Goal: Task Accomplishment & Management: Use online tool/utility

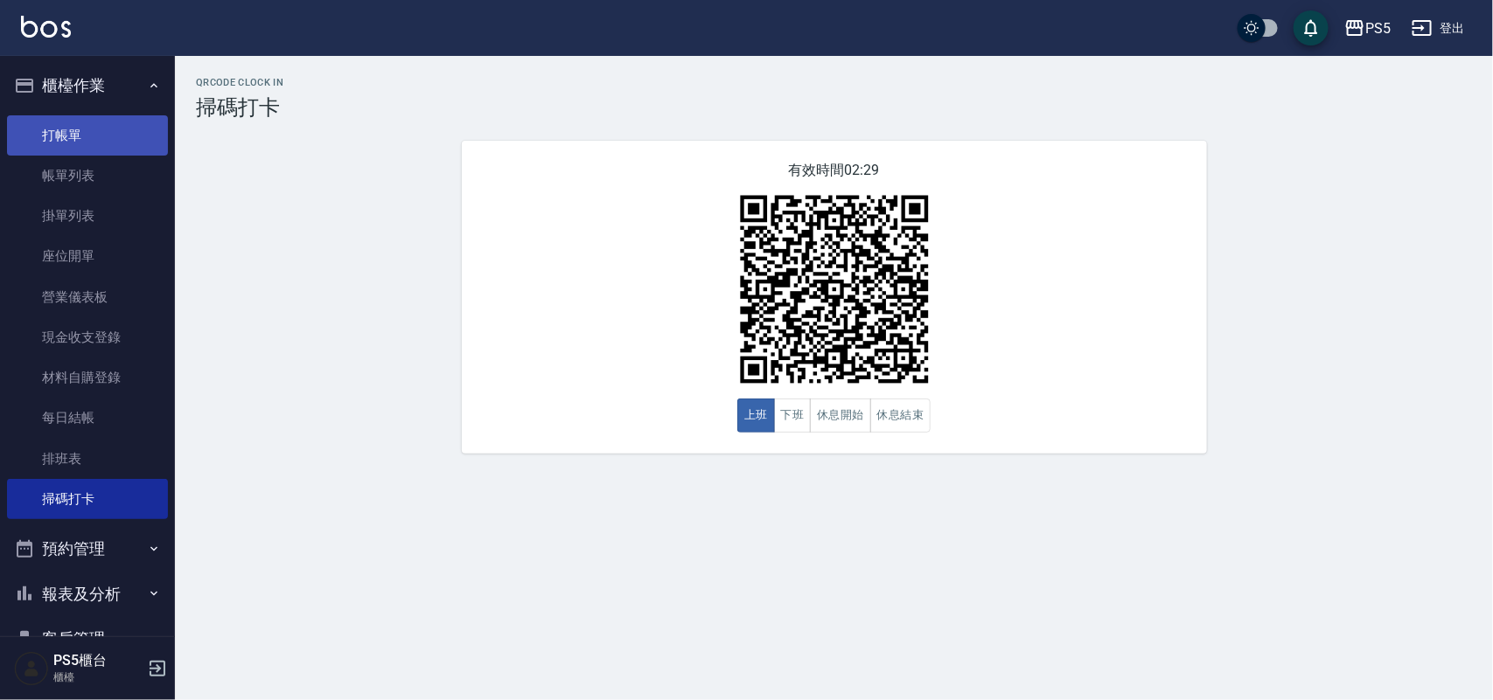
click at [62, 133] on link "打帳單" at bounding box center [87, 135] width 161 height 40
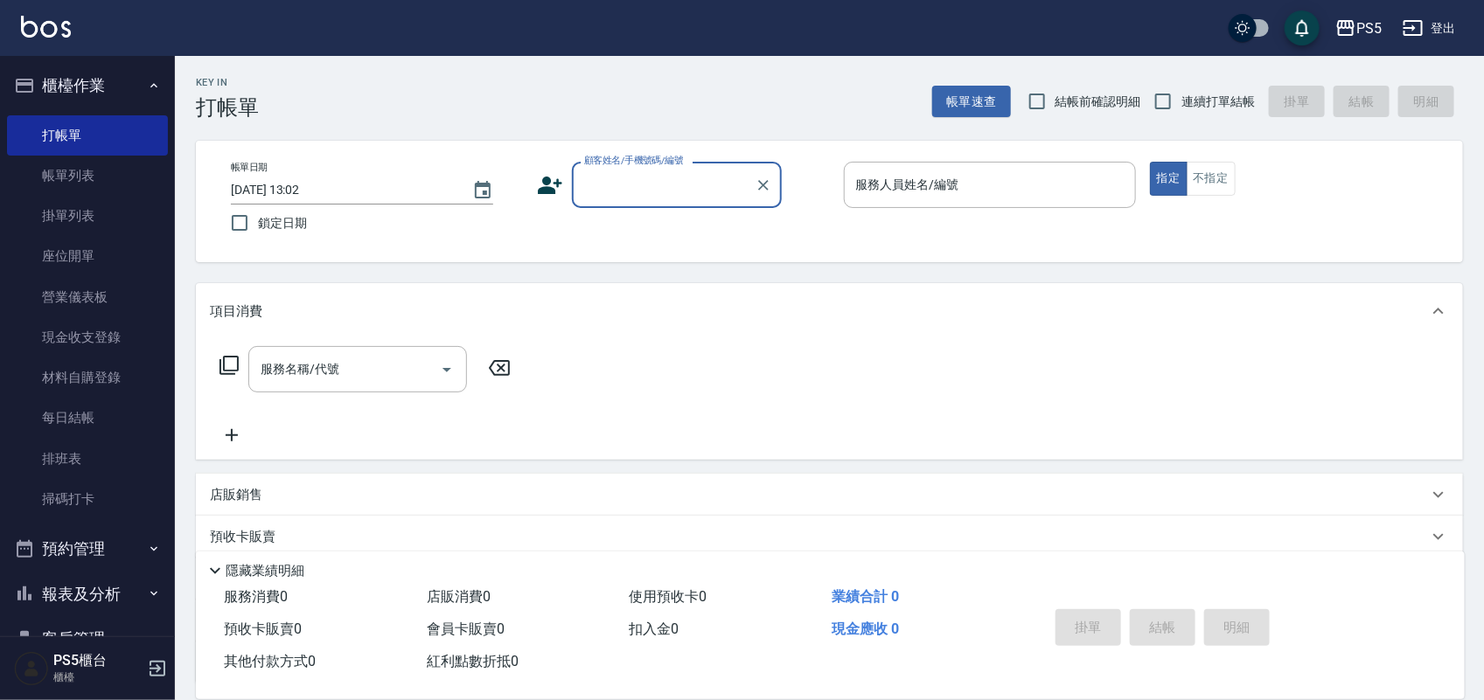
click at [644, 189] on input "顧客姓名/手機號碼/編號" at bounding box center [664, 185] width 168 height 31
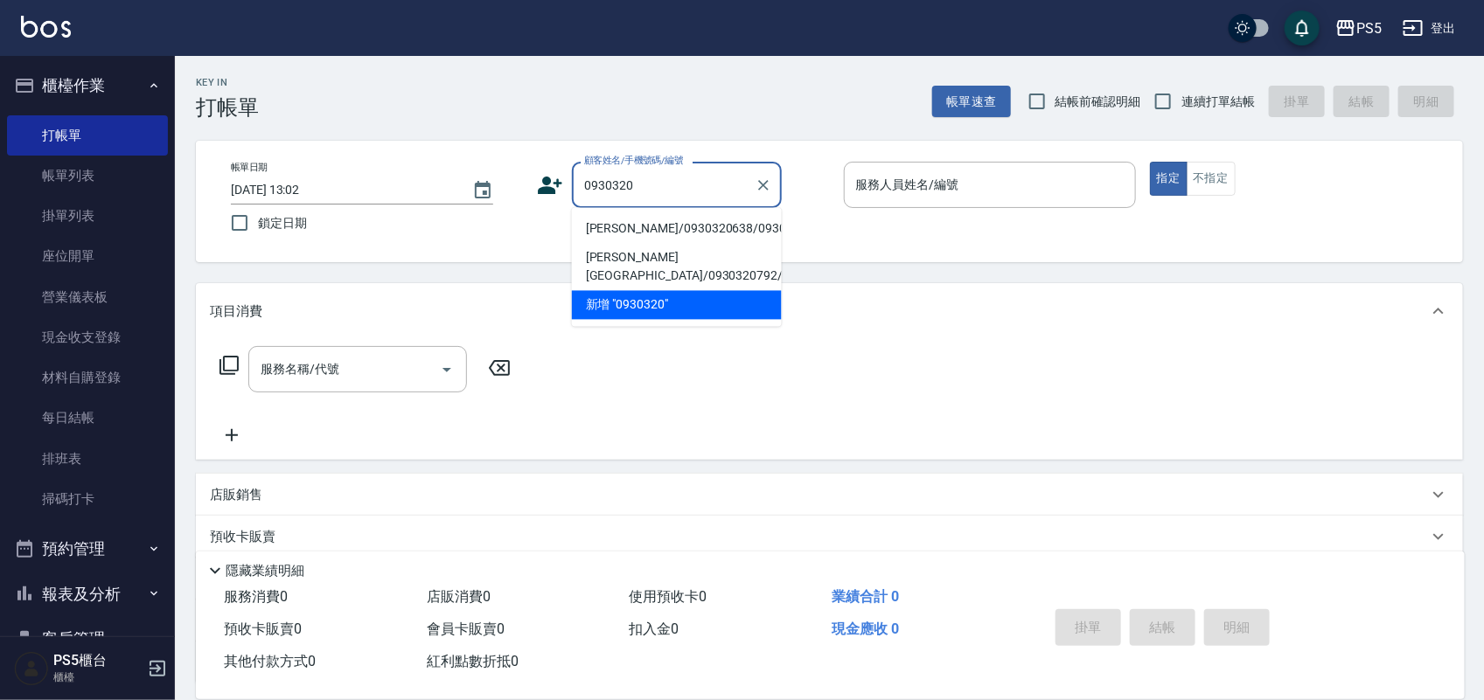
click at [609, 239] on li "[PERSON_NAME]/0930320638/0930320638" at bounding box center [677, 229] width 210 height 29
type input "[PERSON_NAME]/0930320638/0930320638"
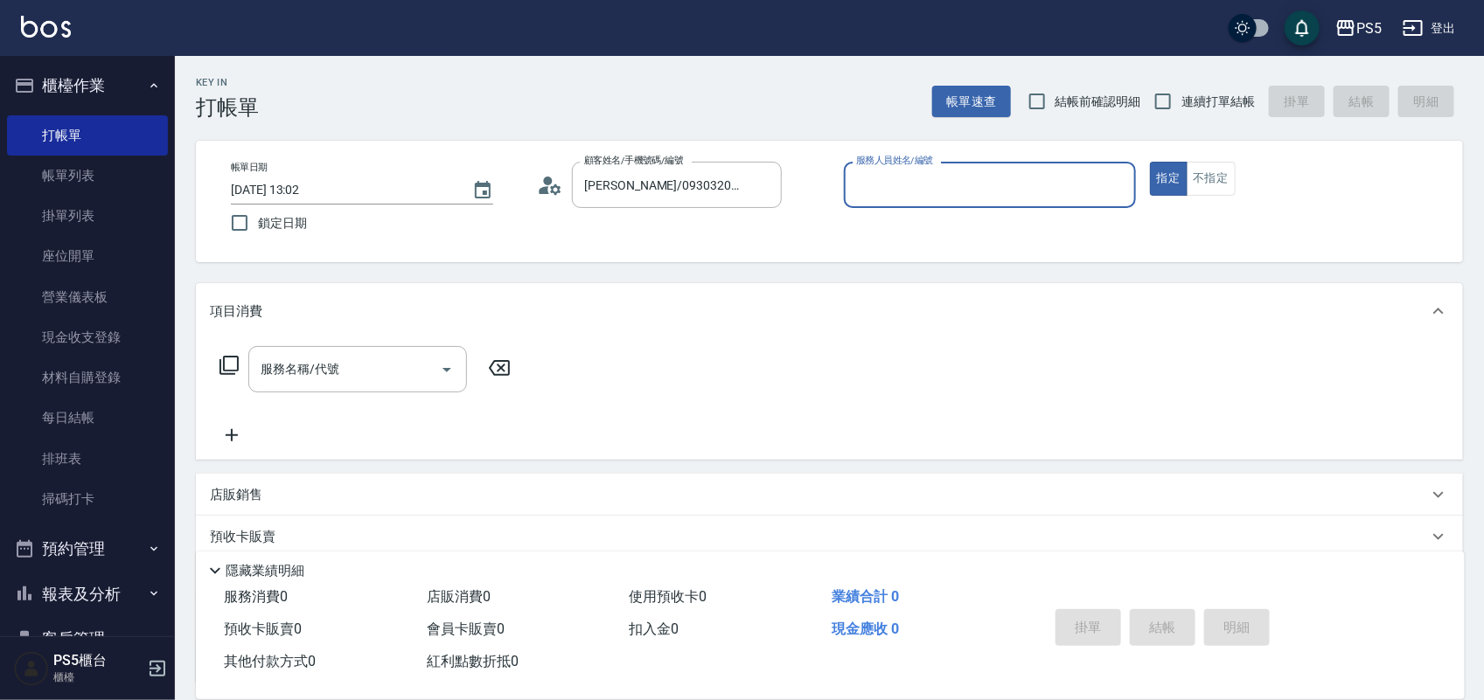
type input "Jolie-5"
click at [400, 373] on input "服務名稱/代號" at bounding box center [344, 369] width 177 height 31
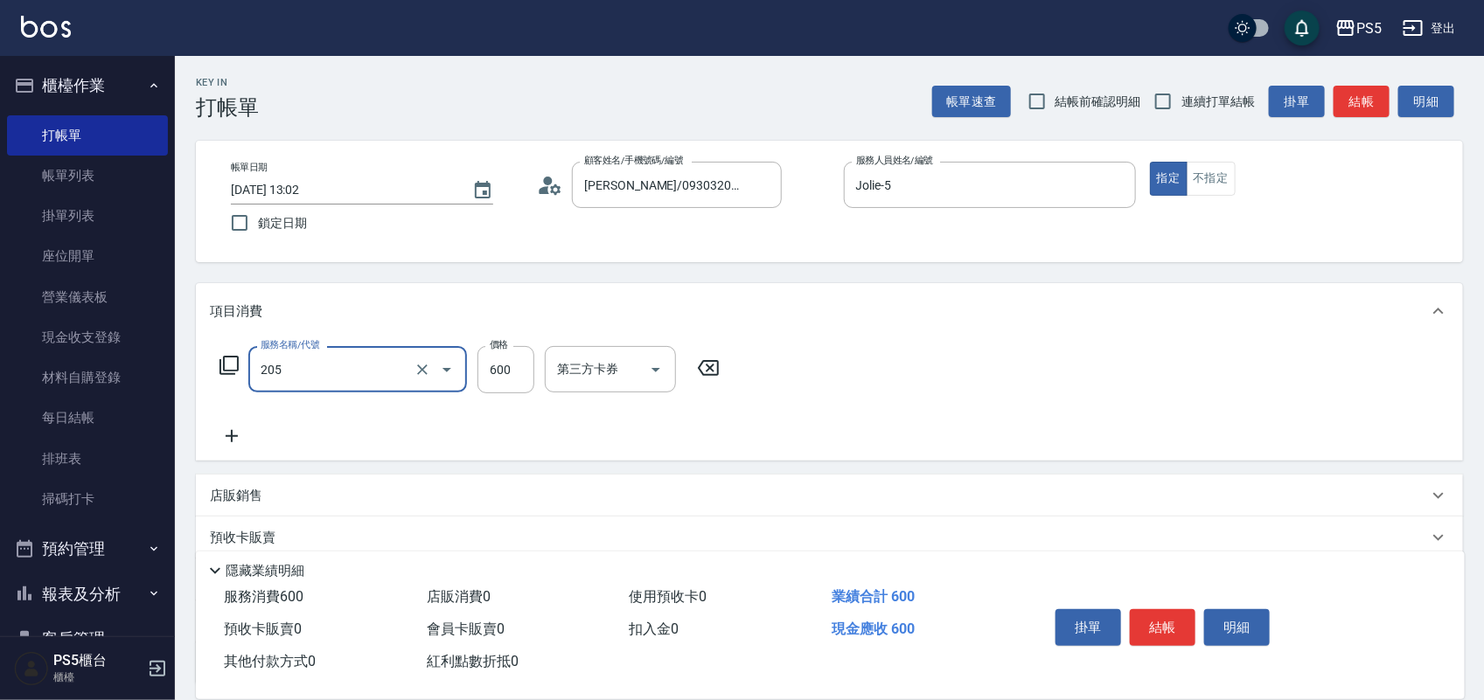
type input "A級洗剪600(205)"
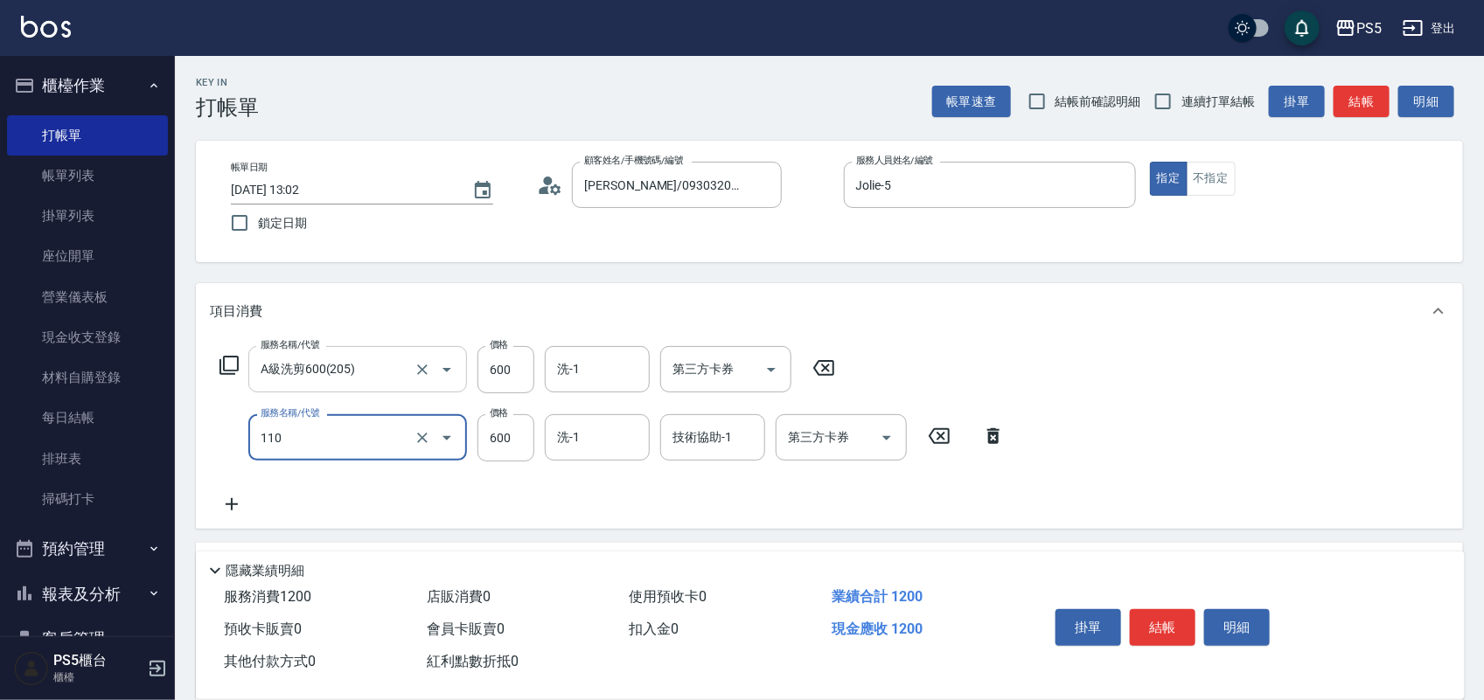
type input "精油+去角質(110)"
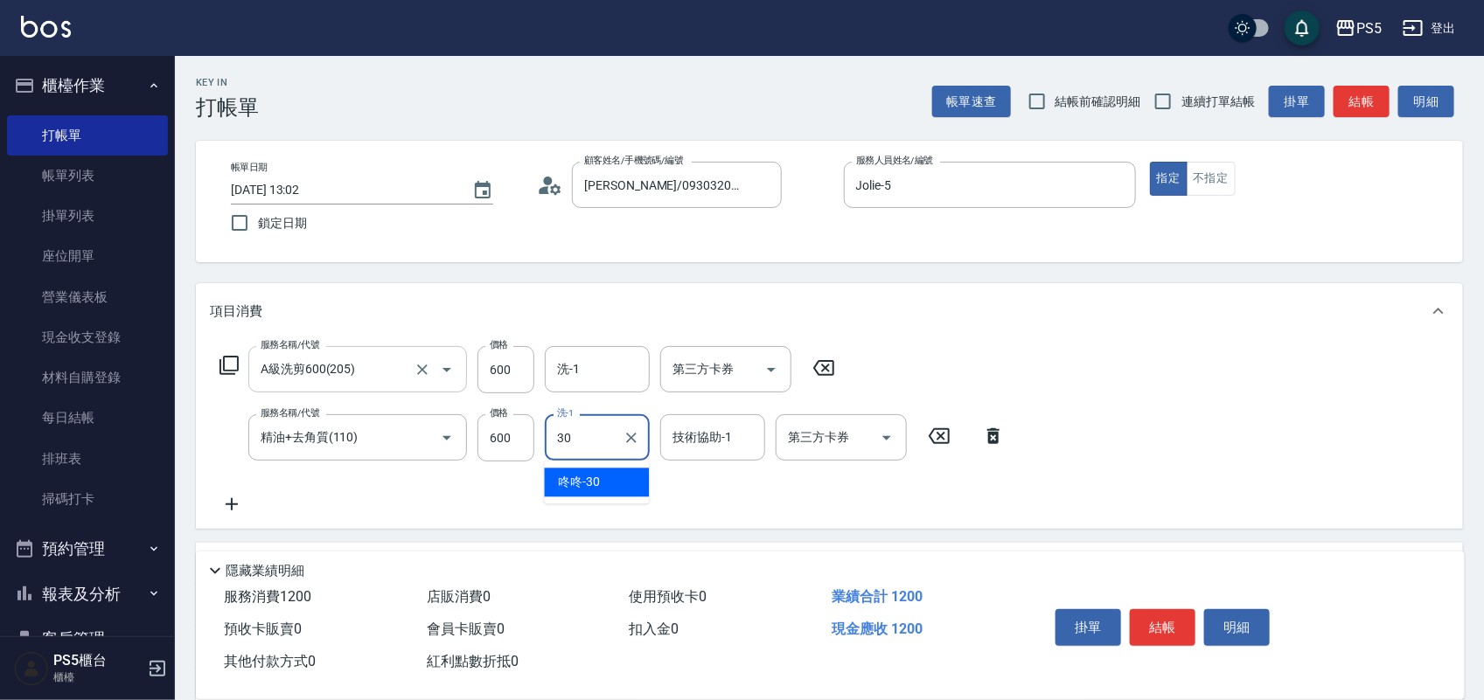
type input "咚咚-30"
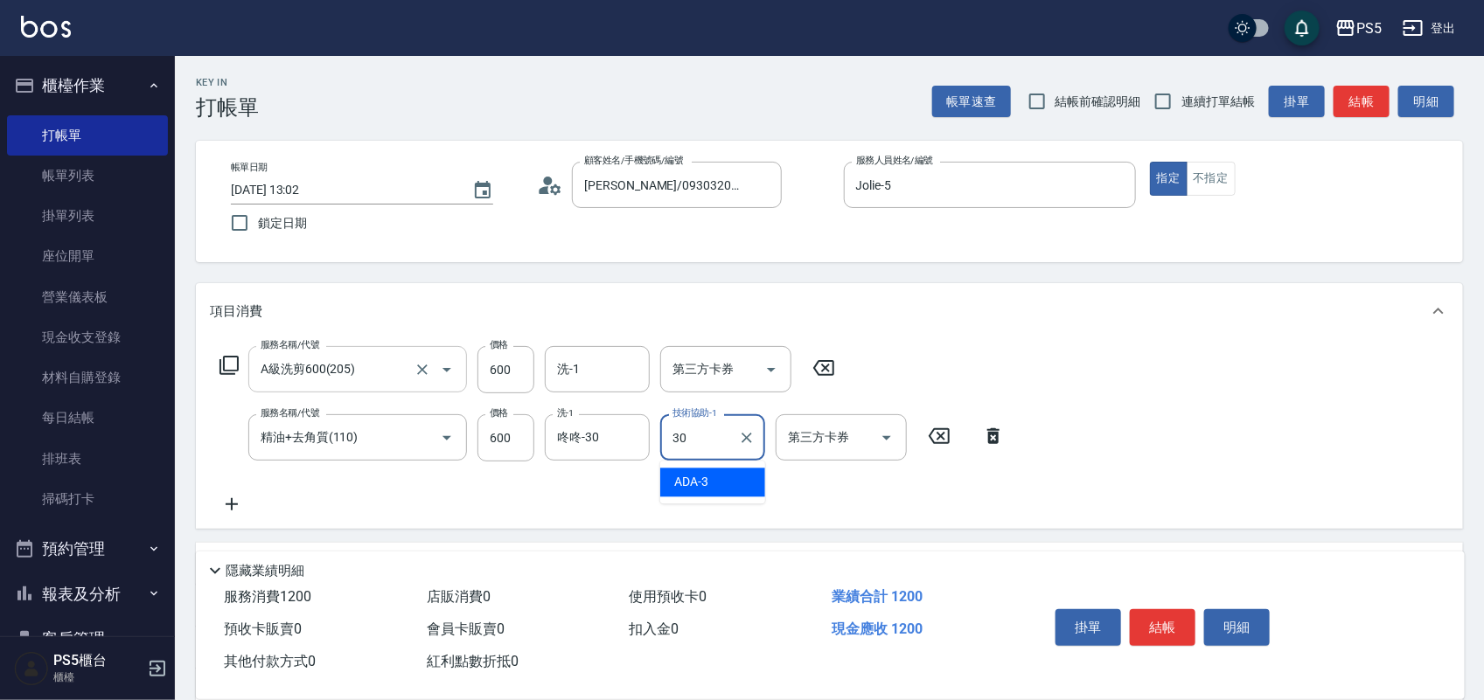
type input "咚咚-30"
click at [1169, 617] on button "結帳" at bounding box center [1163, 627] width 66 height 37
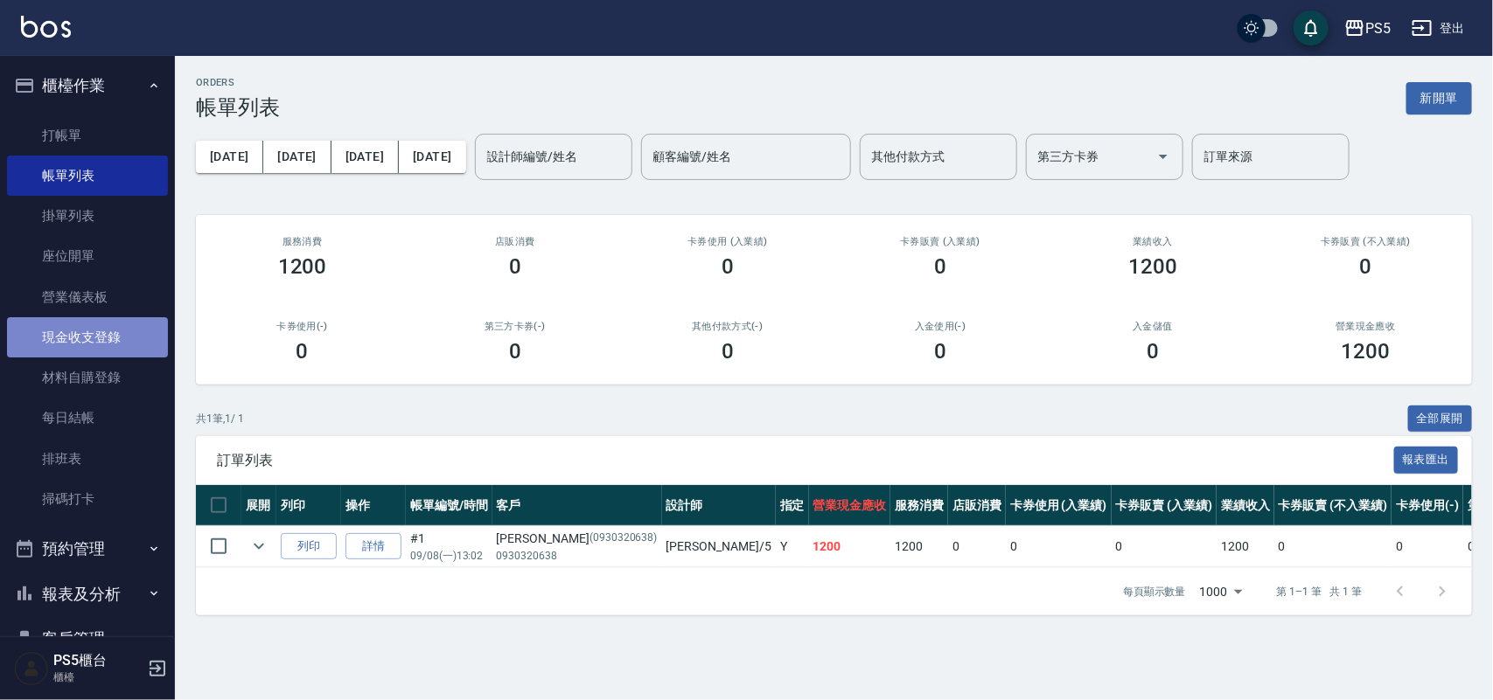
click at [115, 324] on link "現金收支登錄" at bounding box center [87, 337] width 161 height 40
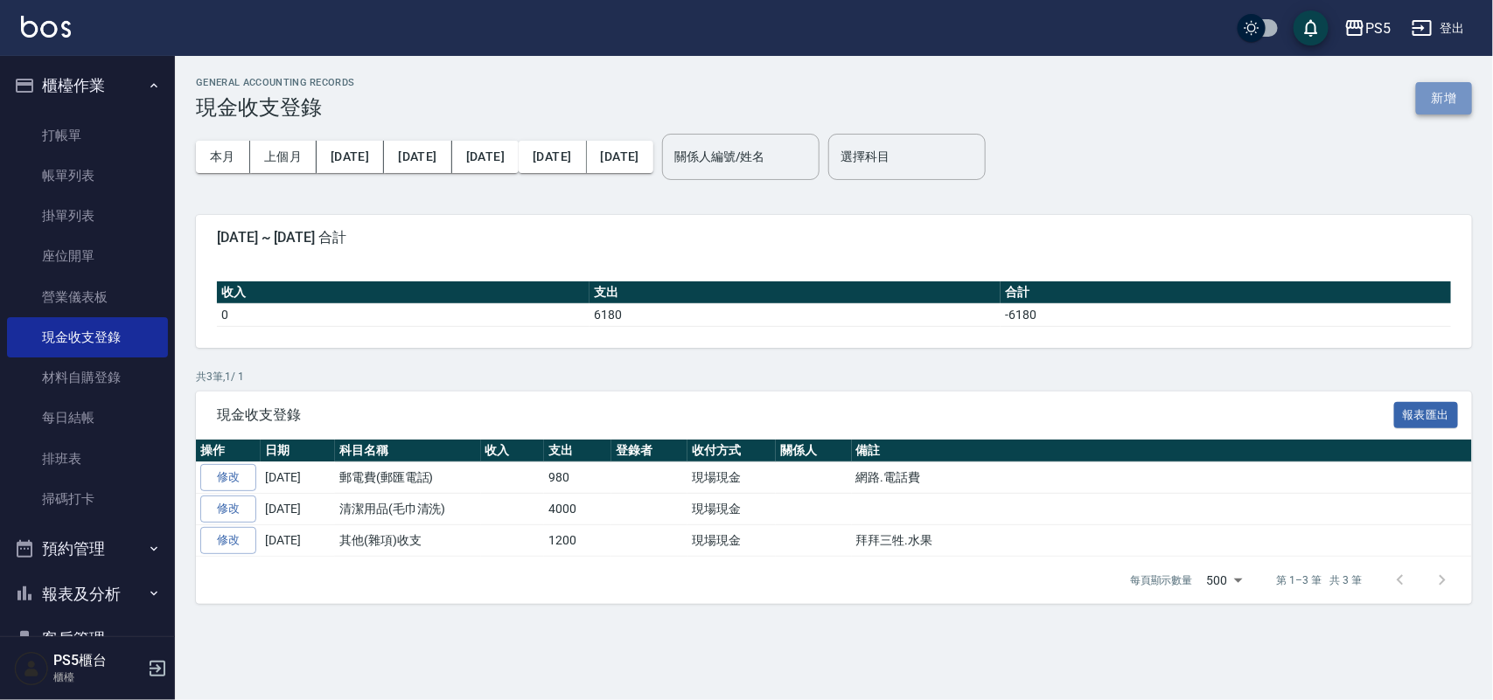
click at [1449, 98] on button "新增" at bounding box center [1444, 98] width 56 height 32
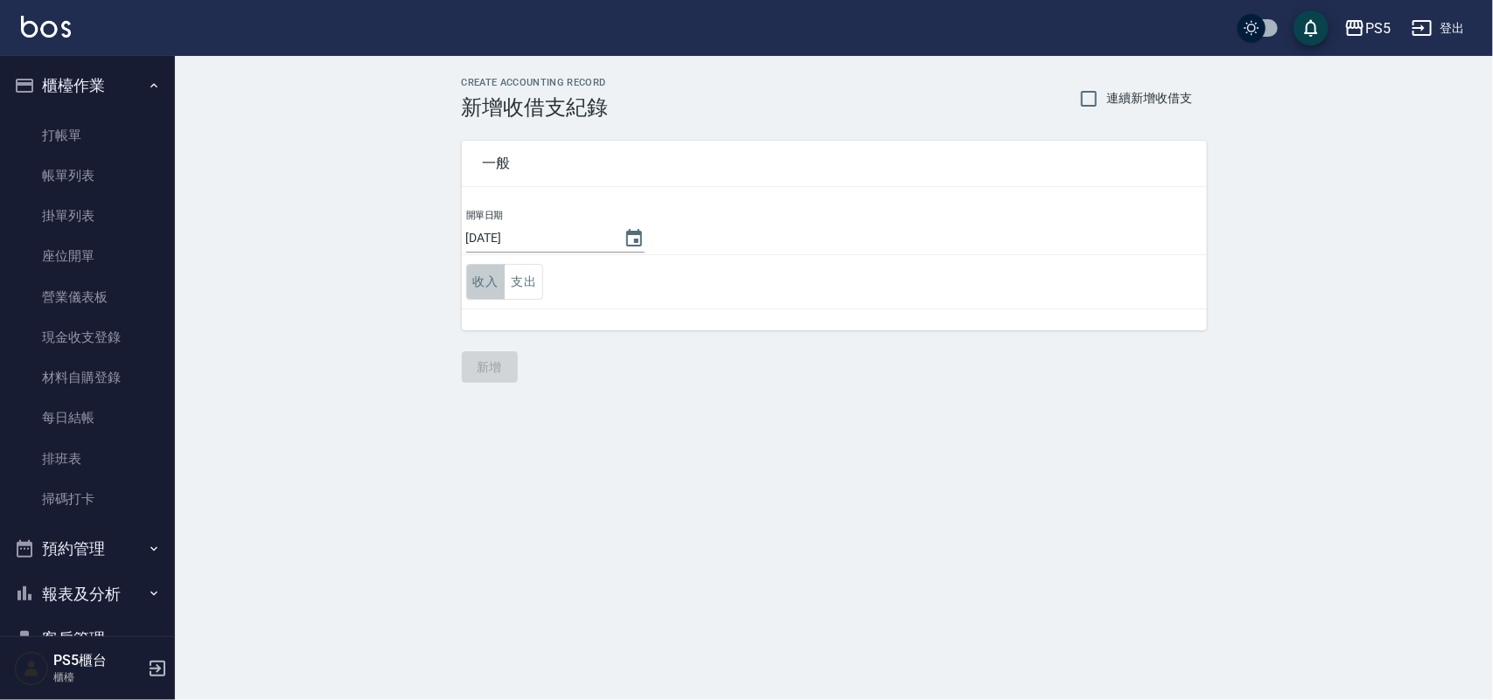
click at [488, 281] on button "收入" at bounding box center [485, 282] width 39 height 36
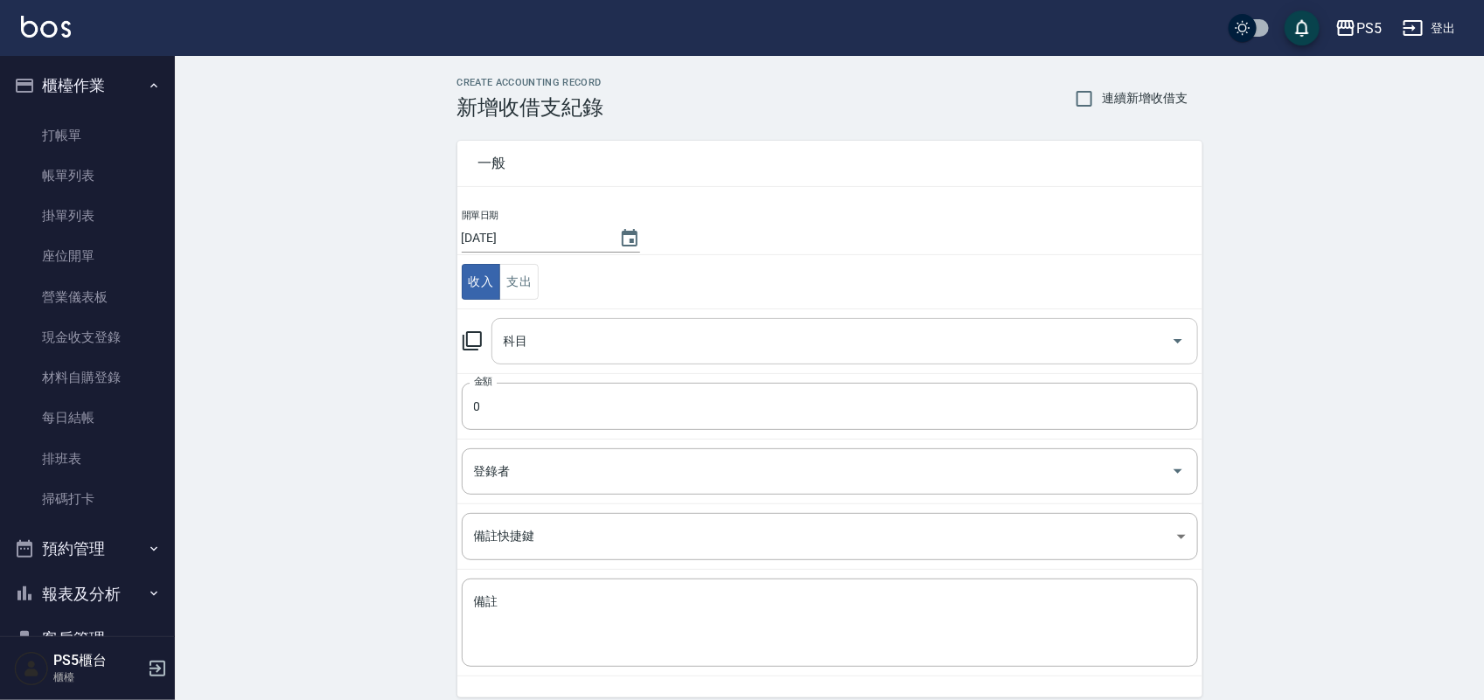
click at [527, 339] on input "科目" at bounding box center [831, 341] width 665 height 31
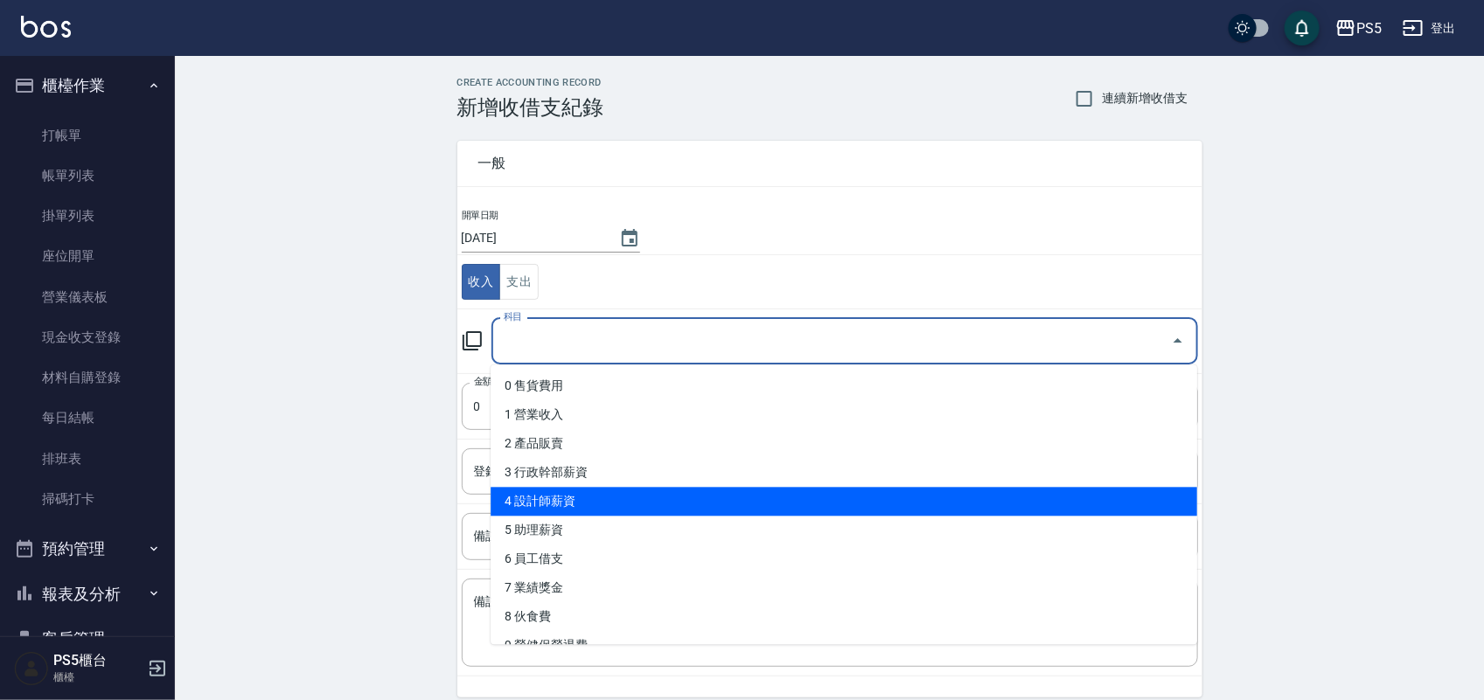
click at [597, 491] on li "4 設計師薪資" at bounding box center [844, 502] width 707 height 29
type input "4 設計師薪資"
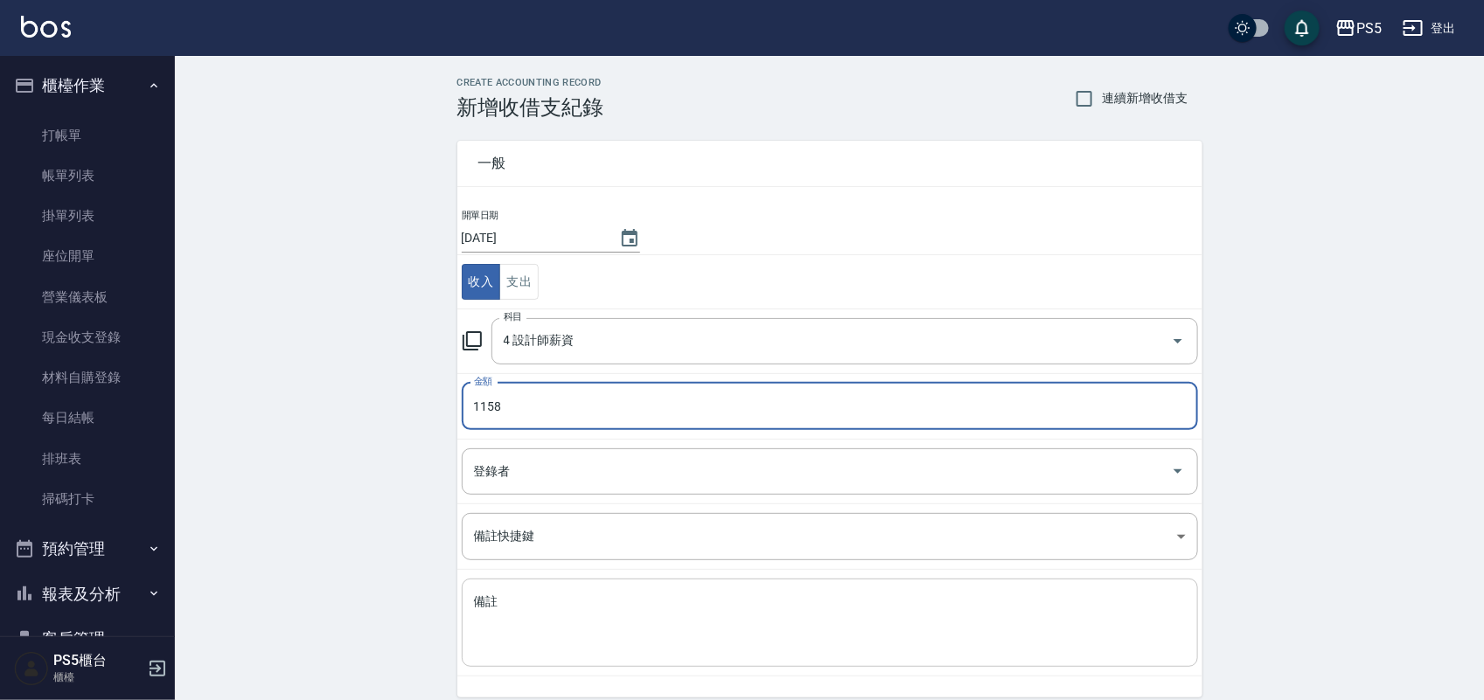
type input "1158"
click at [525, 595] on textarea "備註" at bounding box center [830, 623] width 712 height 59
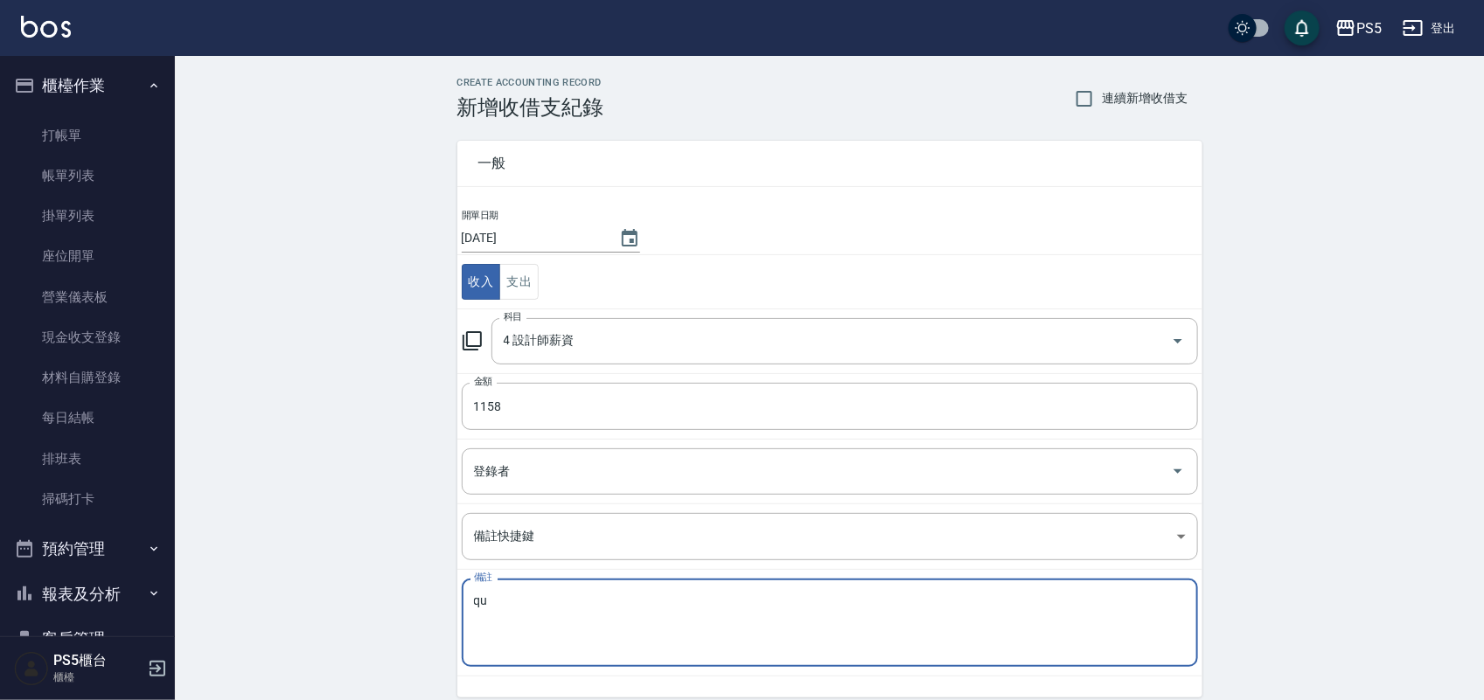
type textarea "q"
click at [497, 600] on textarea "清領薪資回沖" at bounding box center [830, 623] width 712 height 59
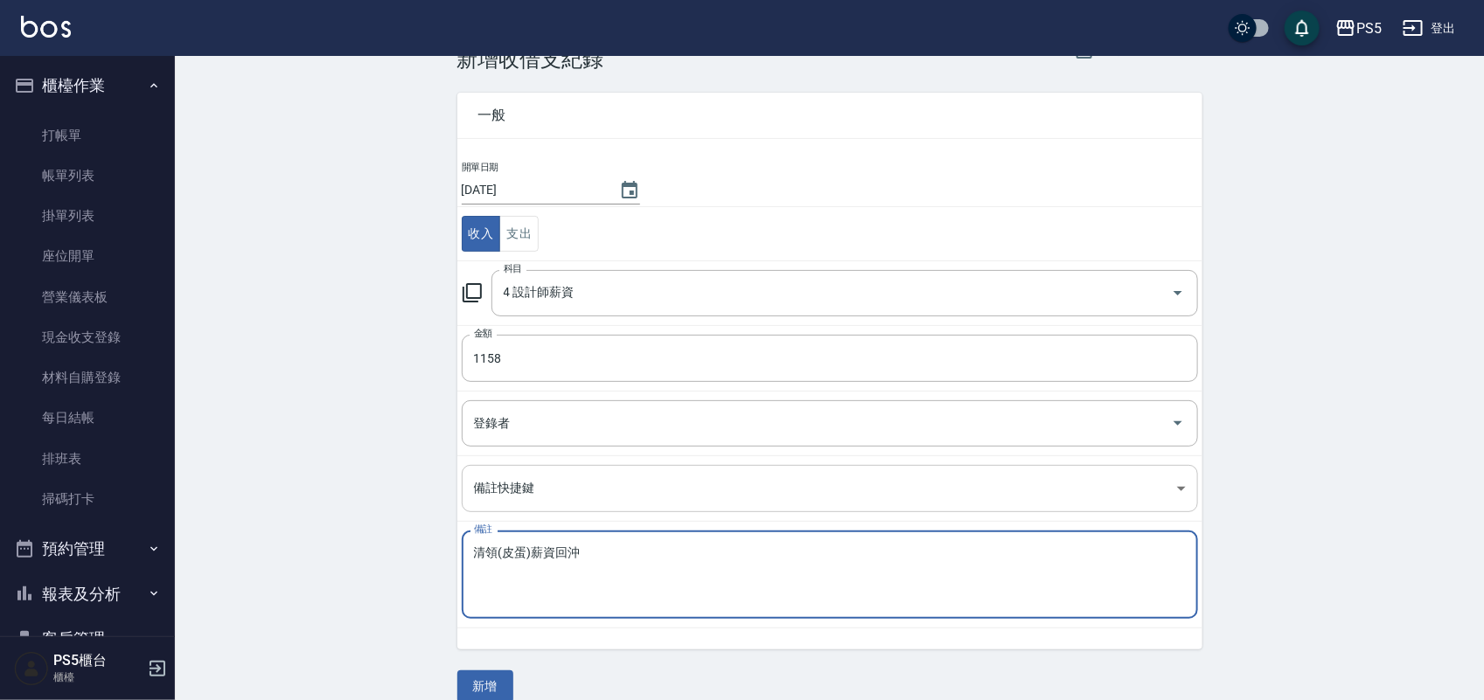
scroll to position [73, 0]
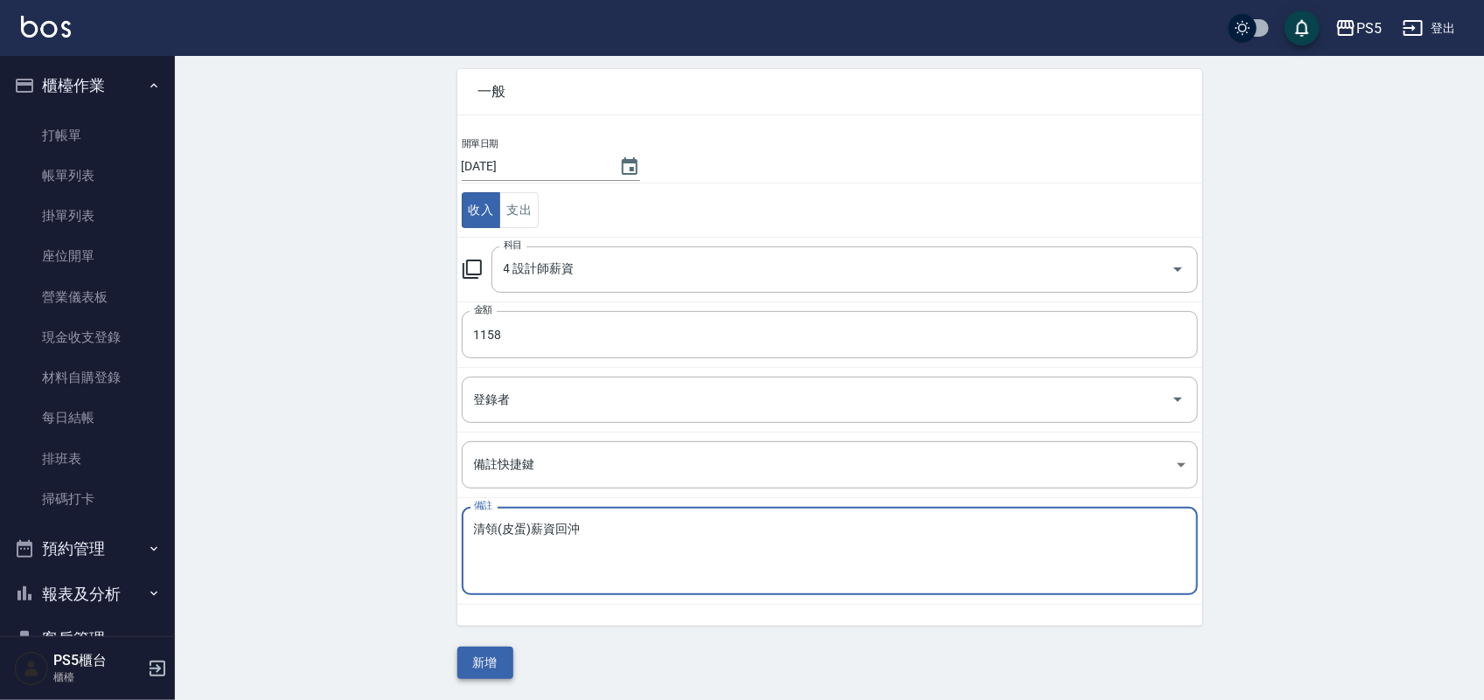
type textarea "清領(皮蛋)薪資回沖"
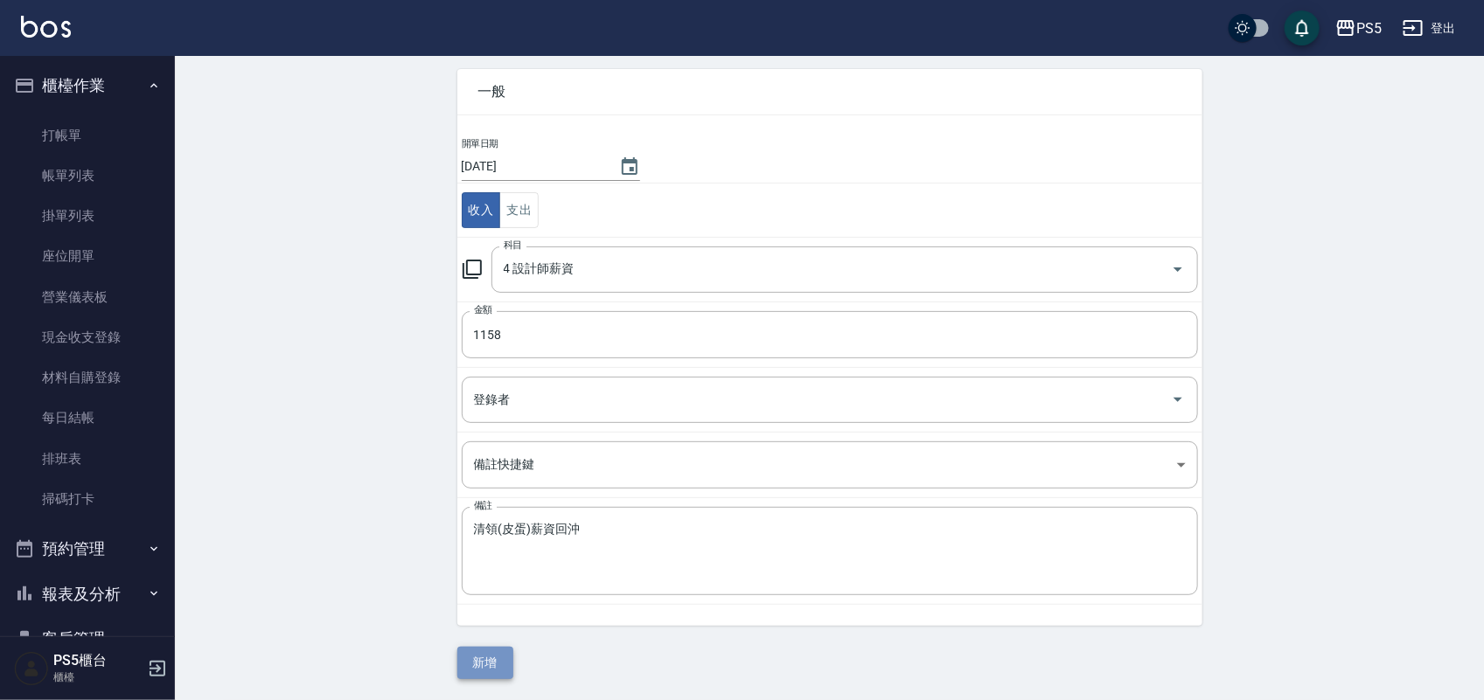
click at [482, 660] on button "新增" at bounding box center [485, 663] width 56 height 32
